Goal: Learn about a topic

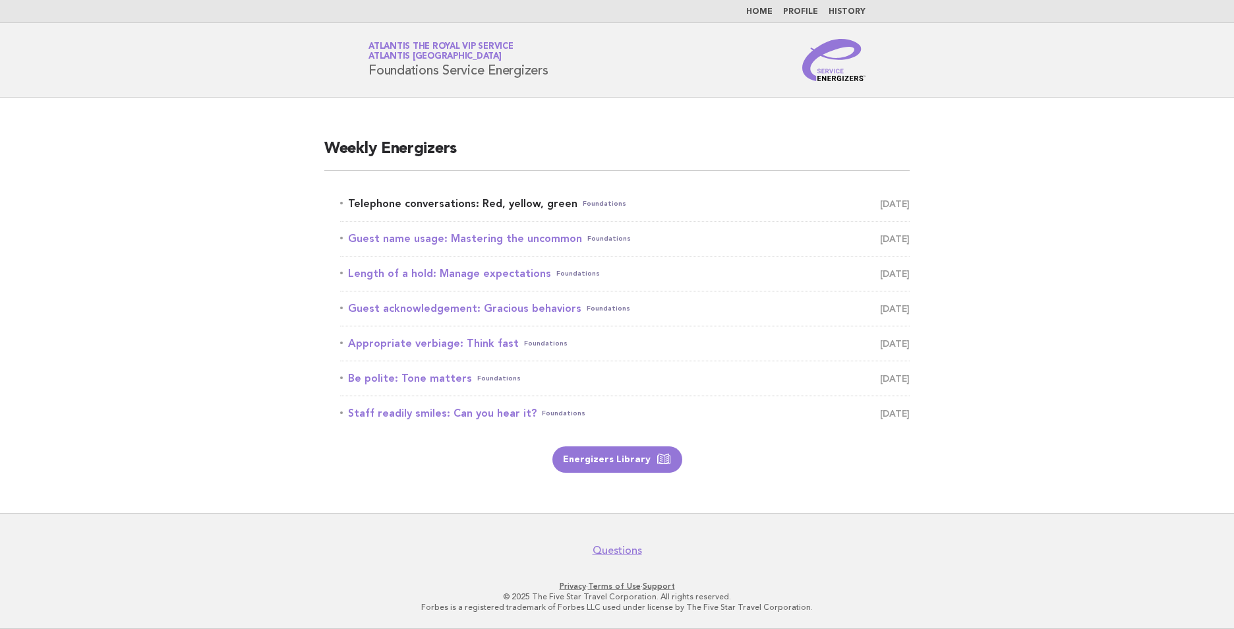
click at [504, 205] on link "Telephone conversations: Red, yellow, green Foundations September 15" at bounding box center [625, 204] width 570 height 18
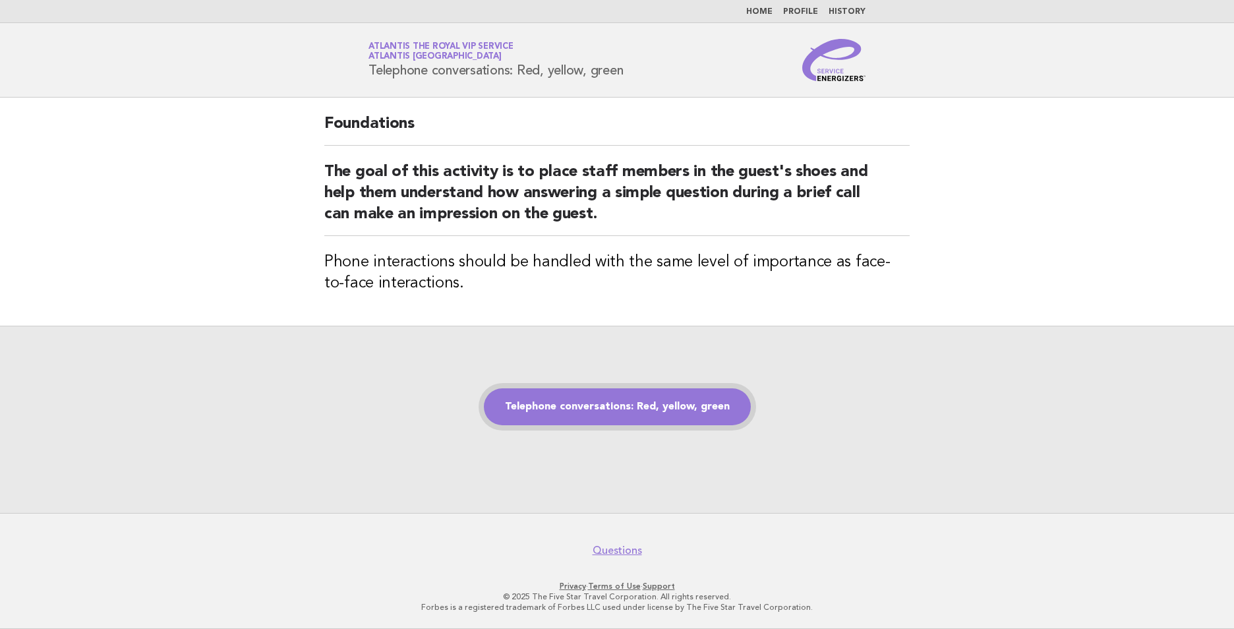
click at [604, 409] on link "Telephone conversations: Red, yellow, green" at bounding box center [617, 406] width 267 height 37
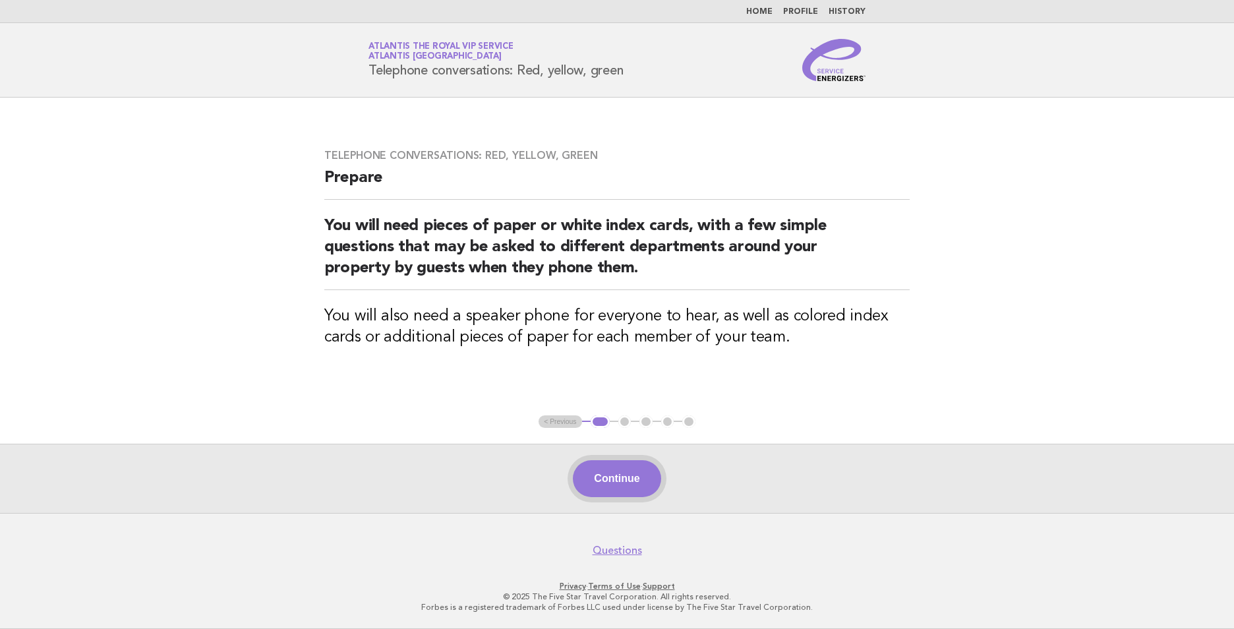
click at [632, 472] on button "Continue" at bounding box center [617, 478] width 88 height 37
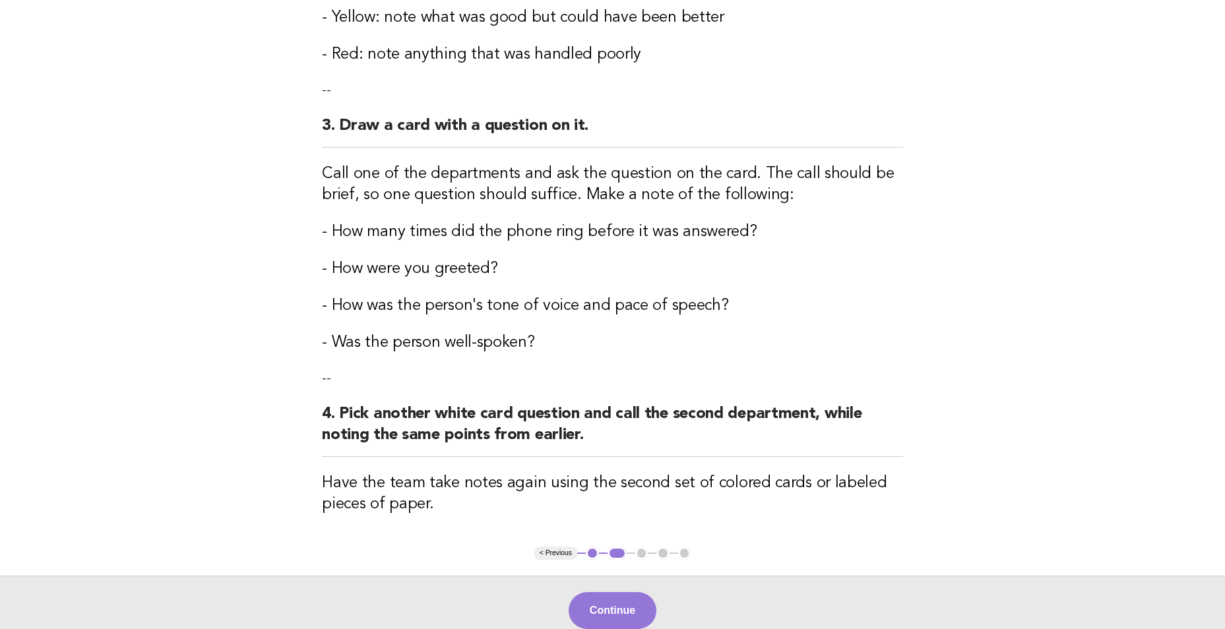
scroll to position [528, 0]
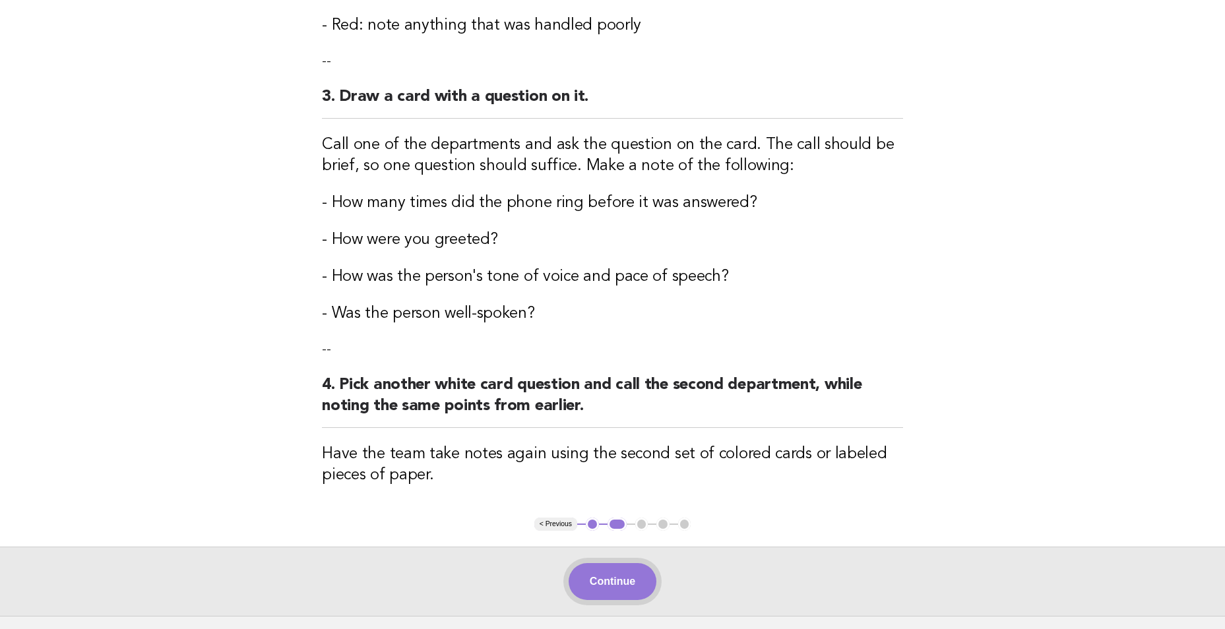
click at [623, 582] on button "Continue" at bounding box center [612, 581] width 88 height 37
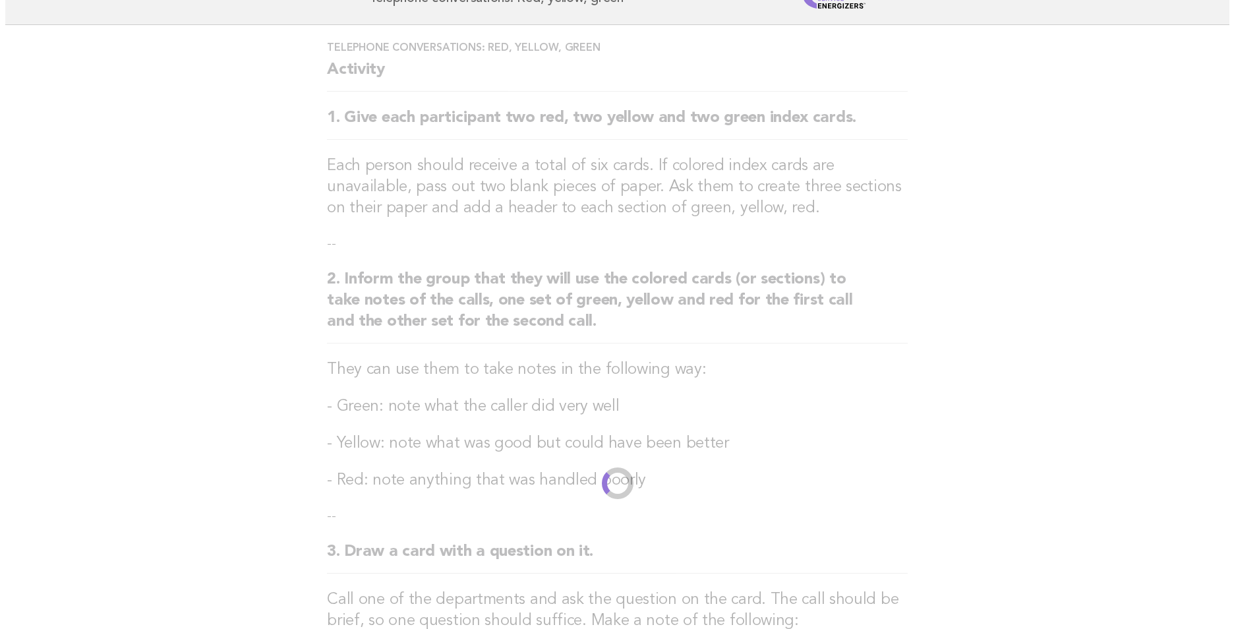
scroll to position [0, 0]
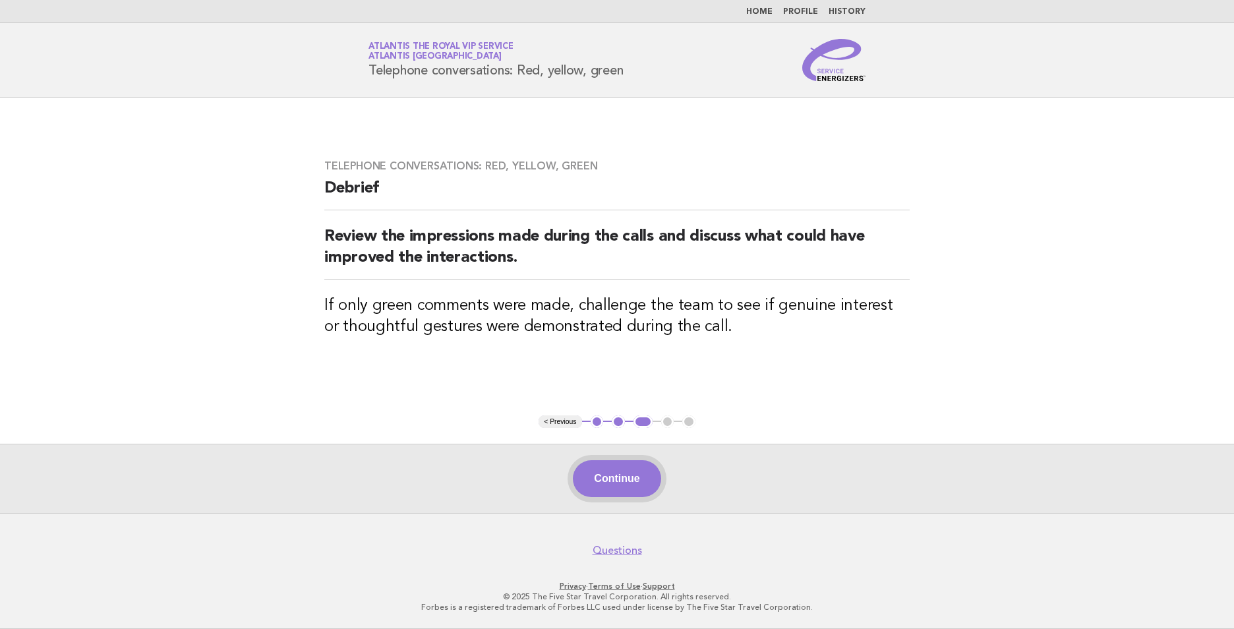
click at [648, 481] on button "Continue" at bounding box center [617, 478] width 88 height 37
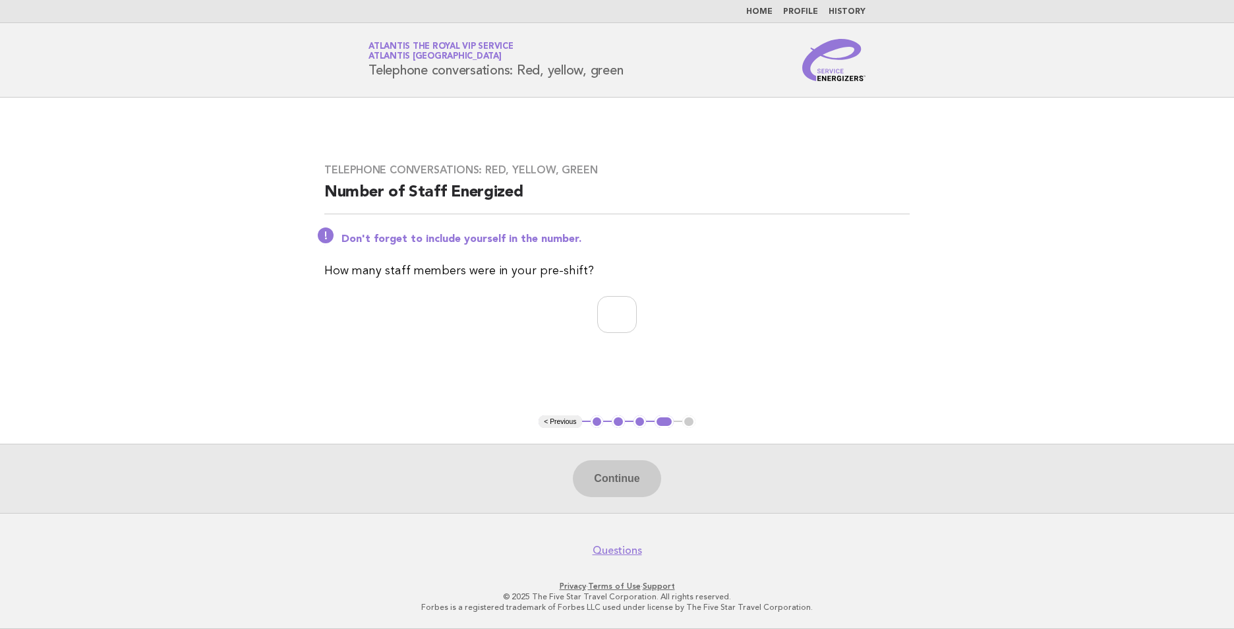
click at [767, 13] on link "Home" at bounding box center [759, 12] width 26 height 8
